Goal: Contribute content: Contribute content

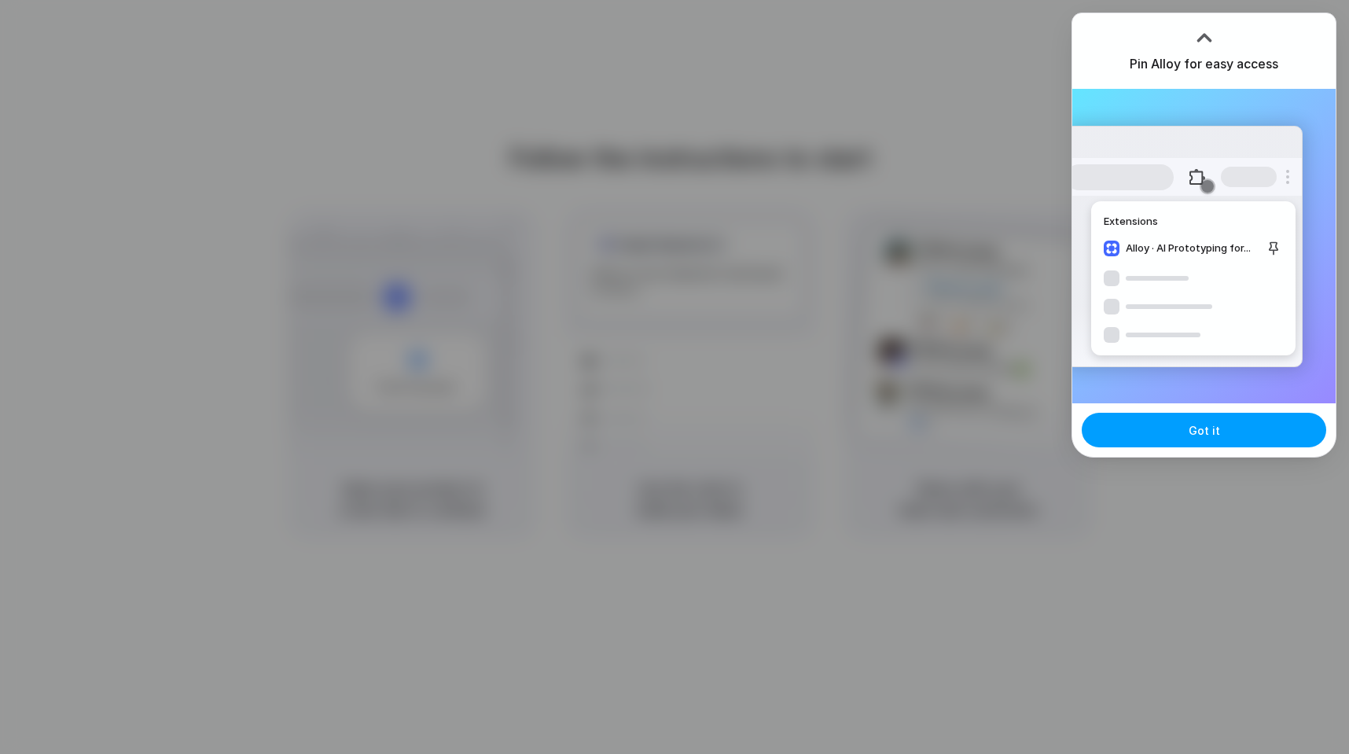
click at [1209, 416] on button "Got it" at bounding box center [1203, 430] width 244 height 35
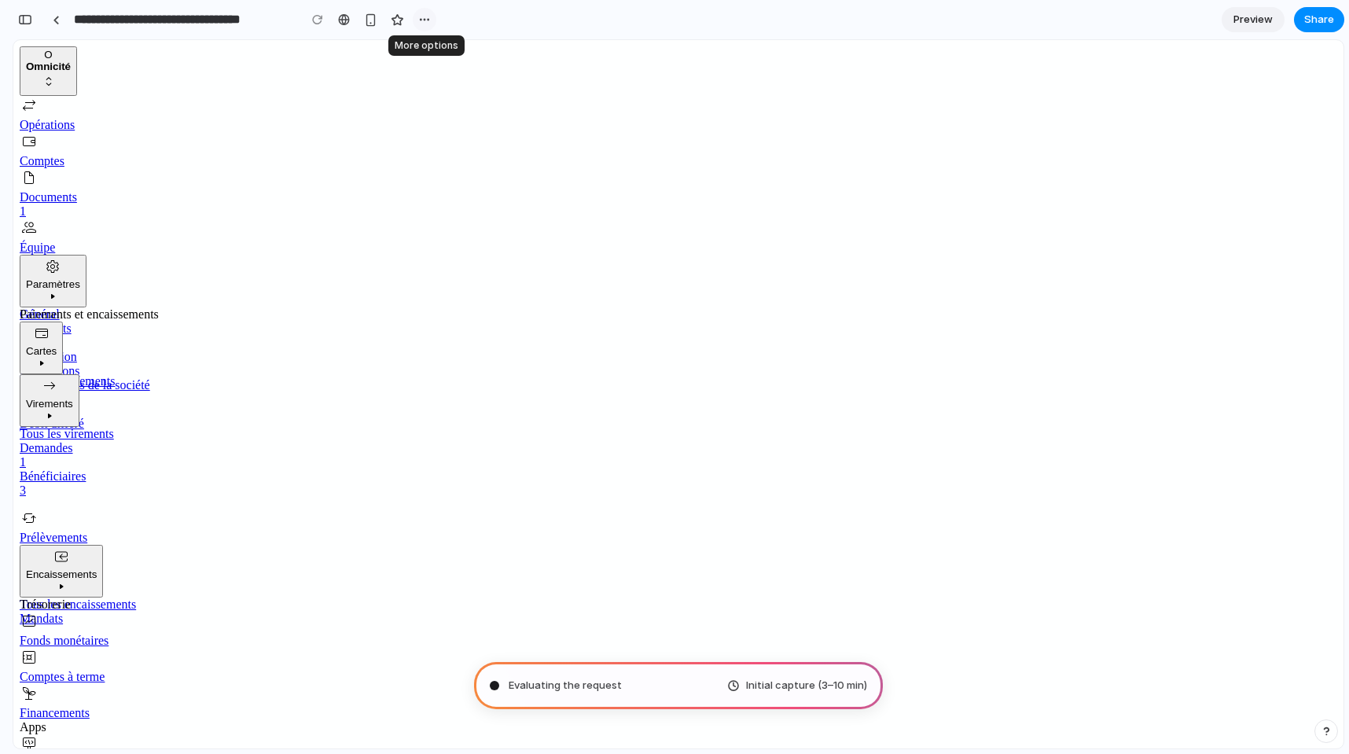
click at [420, 17] on div "button" at bounding box center [424, 19] width 13 height 13
click at [420, 17] on div "Duplicate Delete" at bounding box center [674, 377] width 1349 height 754
click at [1254, 19] on span "Preview" at bounding box center [1252, 20] width 39 height 16
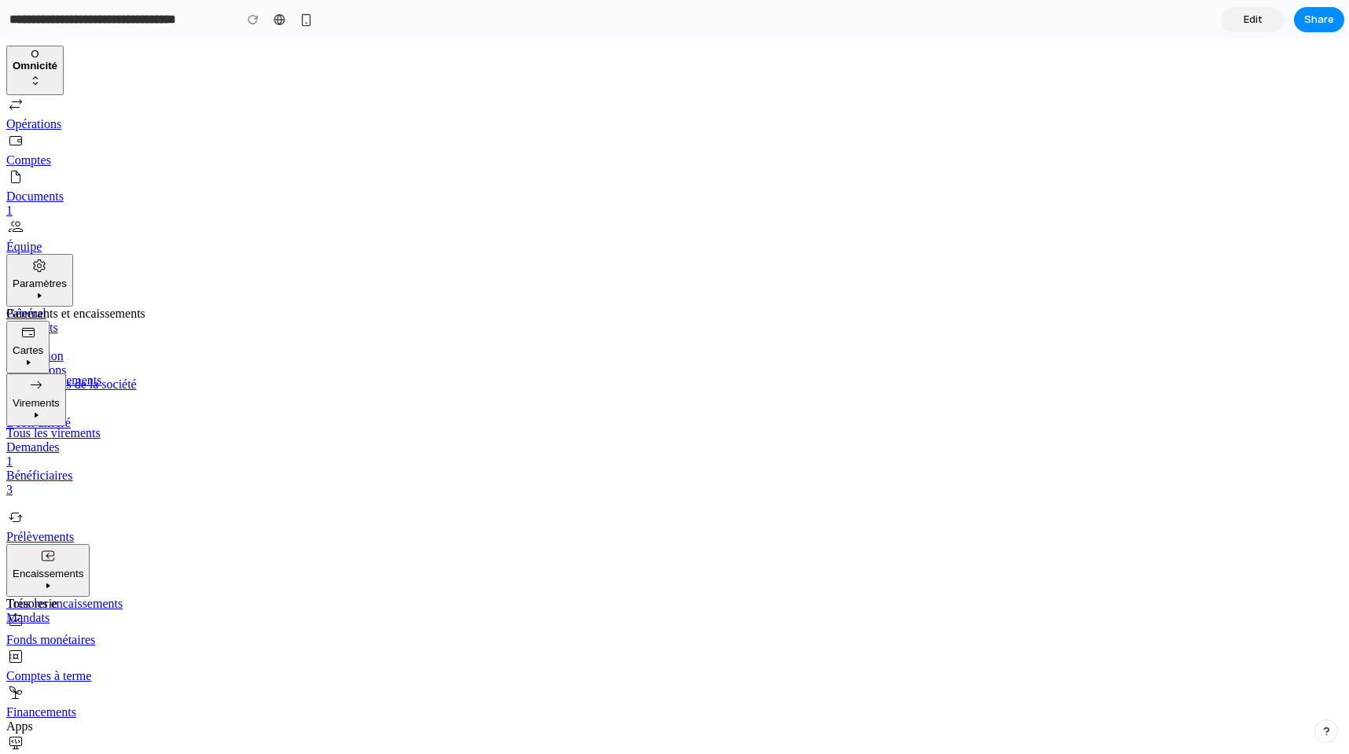
click at [1254, 19] on span "Edit" at bounding box center [1252, 20] width 19 height 16
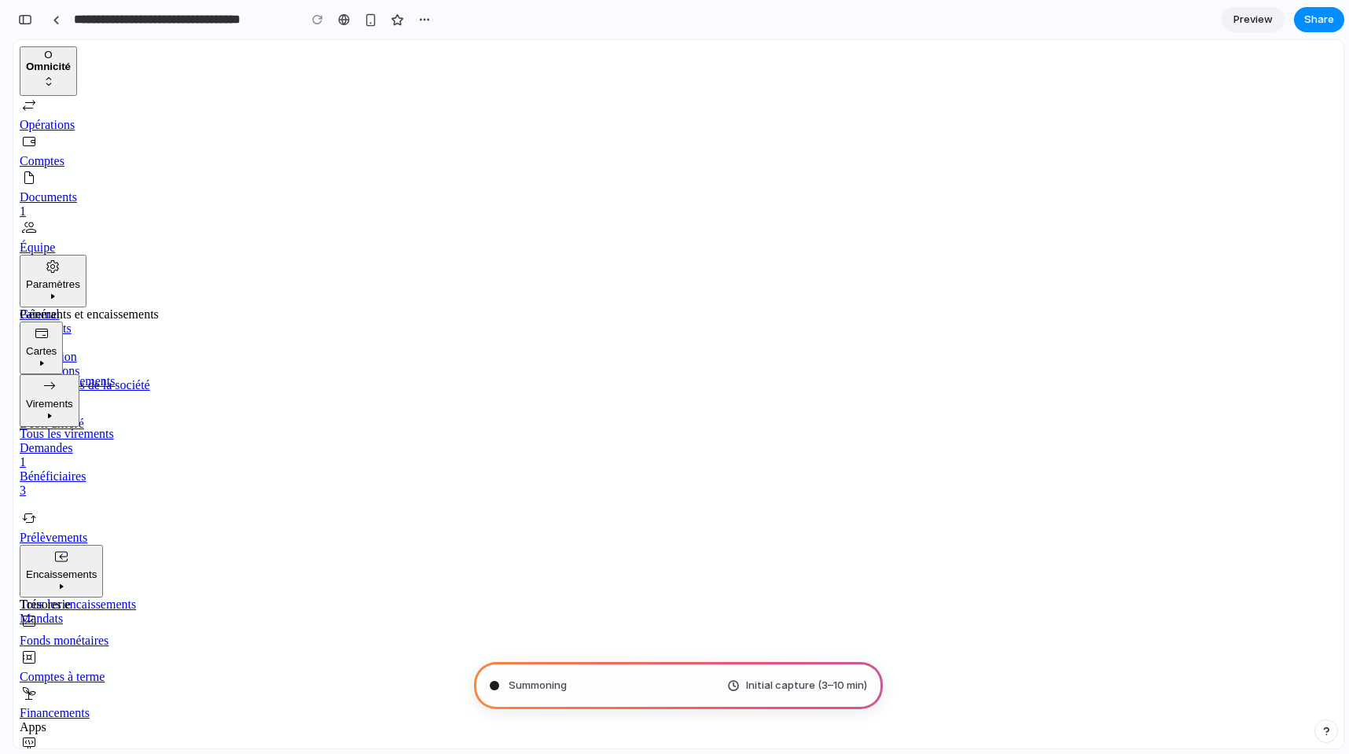
click at [1254, 19] on span "Preview" at bounding box center [1252, 20] width 39 height 16
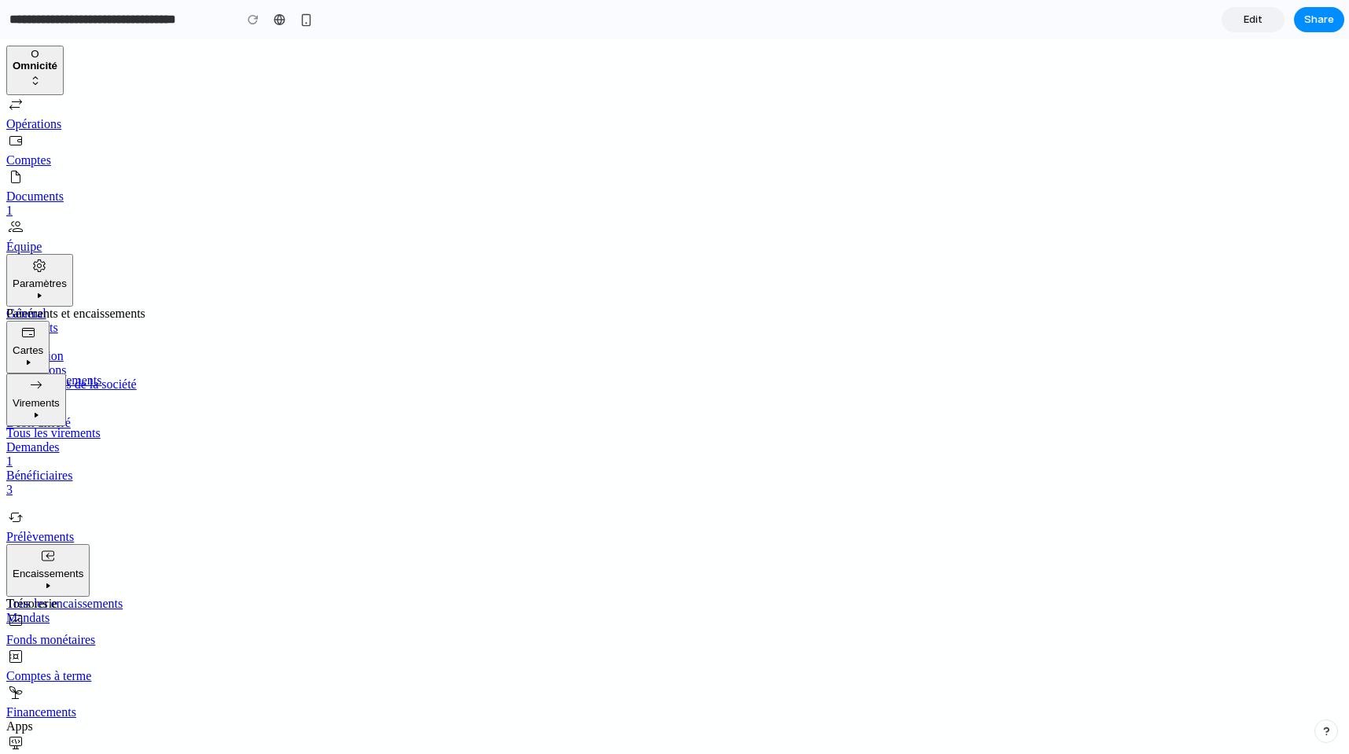
click at [1254, 19] on span "Edit" at bounding box center [1252, 20] width 19 height 16
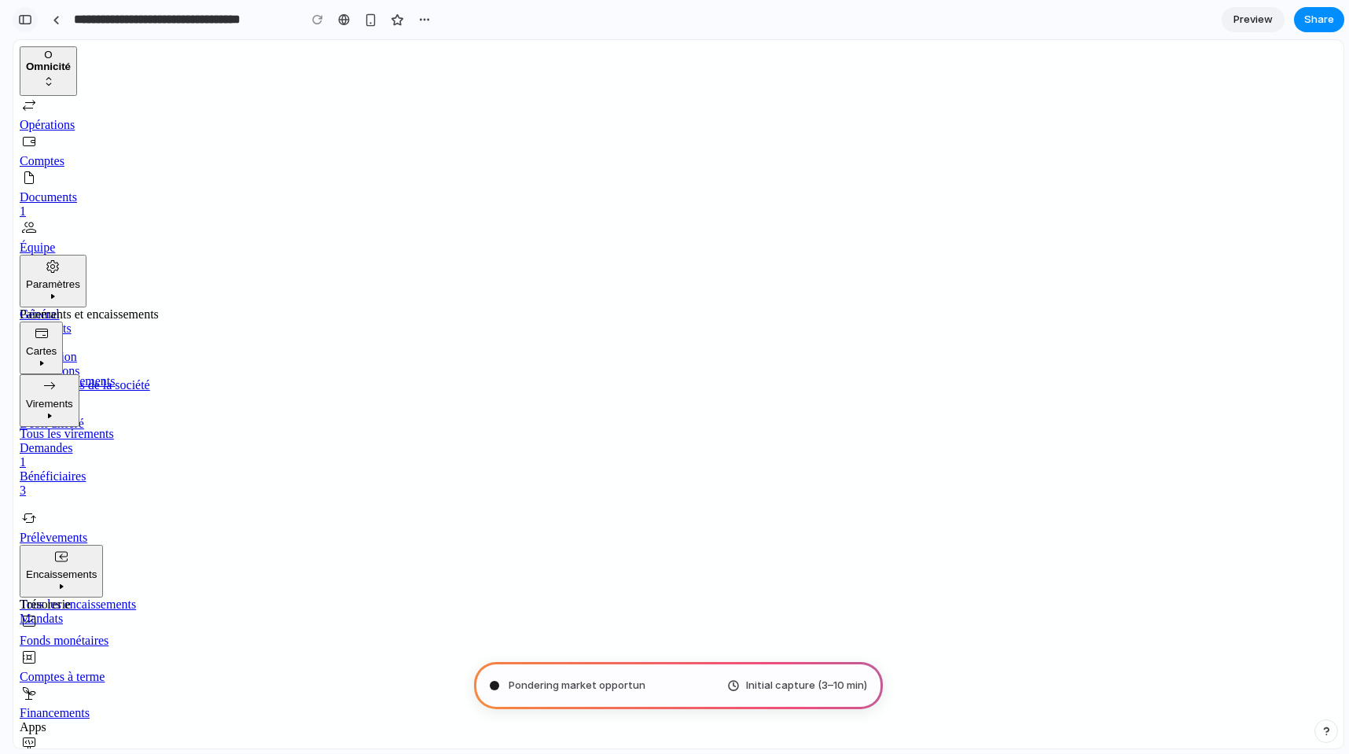
click at [26, 11] on button "button" at bounding box center [25, 19] width 25 height 25
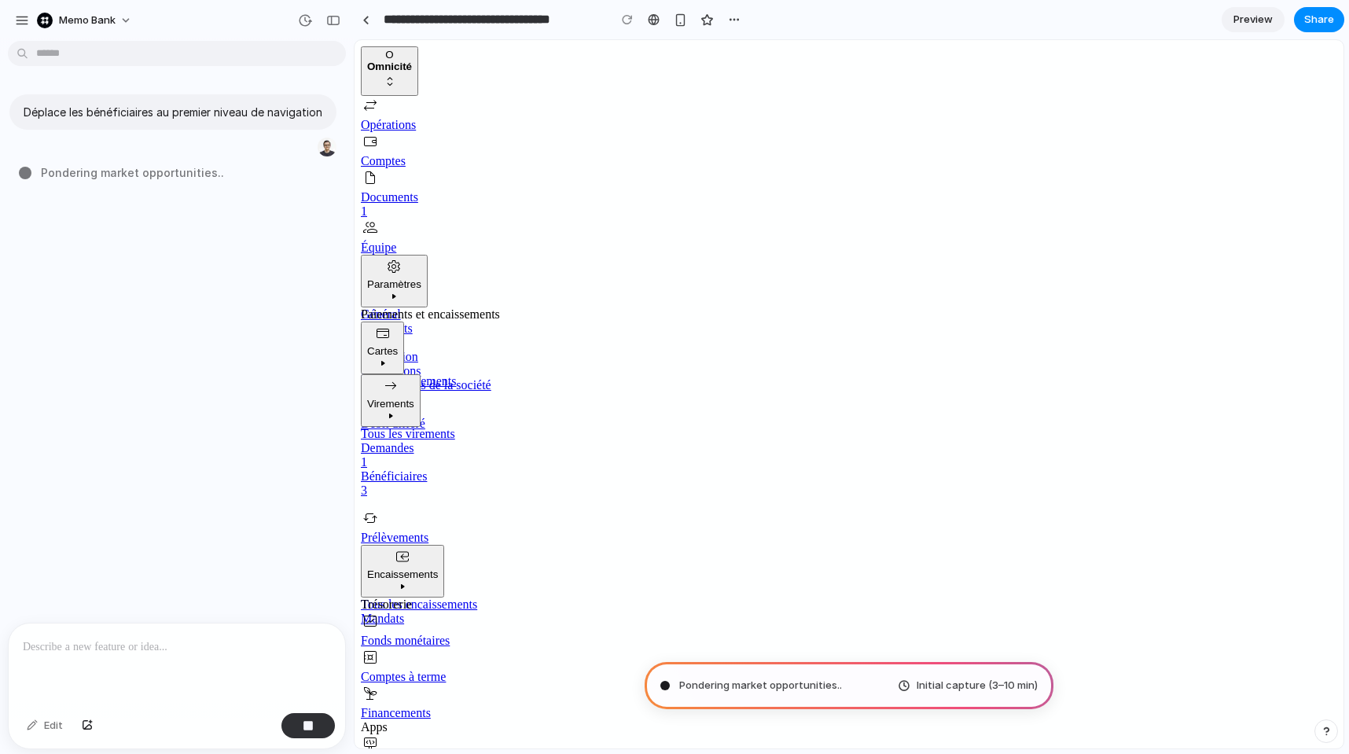
click at [186, 646] on p at bounding box center [177, 646] width 308 height 19
type input "**********"
